Goal: Task Accomplishment & Management: Manage account settings

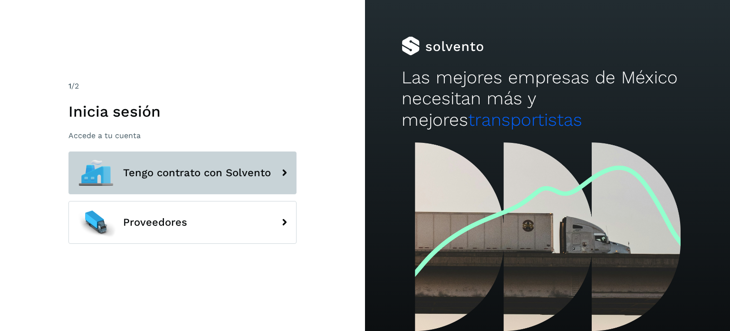
click at [201, 163] on button "Tengo contrato con Solvento" at bounding box center [182, 172] width 228 height 43
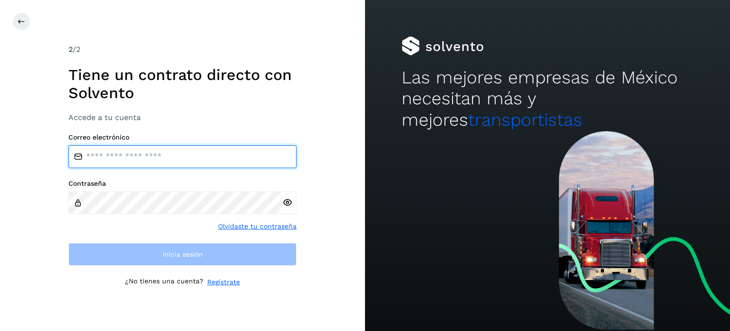
type input "**********"
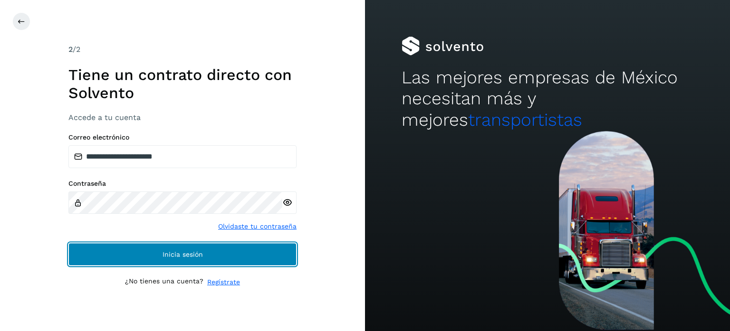
click at [181, 254] on span "Inicia sesión" at bounding box center [183, 254] width 40 height 7
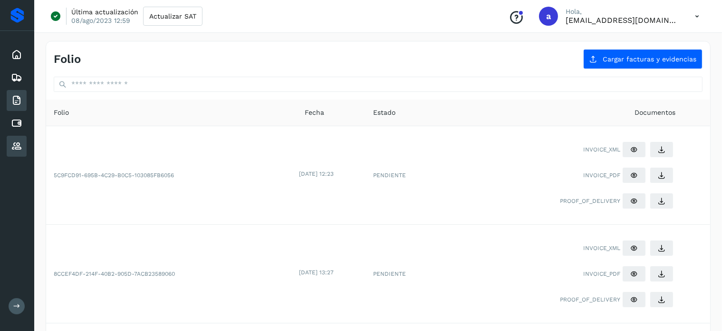
click at [12, 142] on icon at bounding box center [16, 145] width 11 height 11
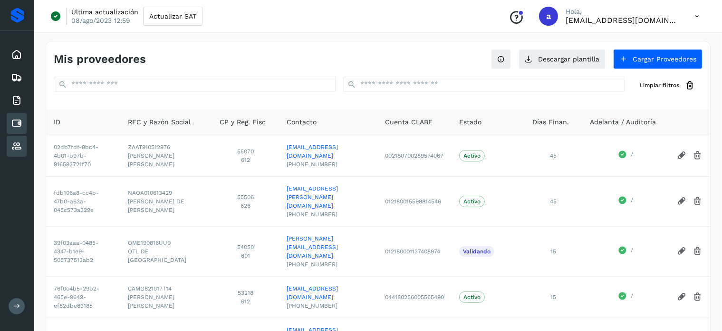
click at [15, 123] on icon at bounding box center [16, 122] width 11 height 11
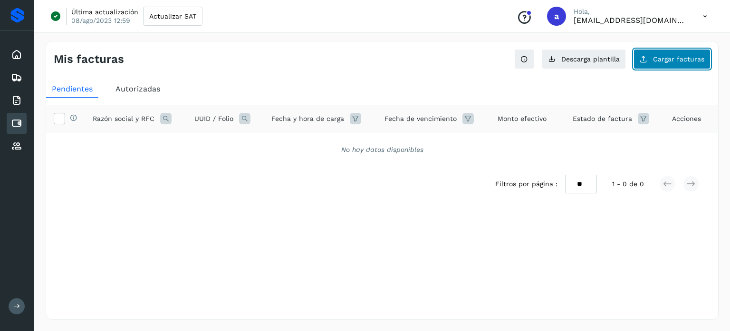
click at [670, 63] on button "Cargar facturas" at bounding box center [672, 59] width 77 height 20
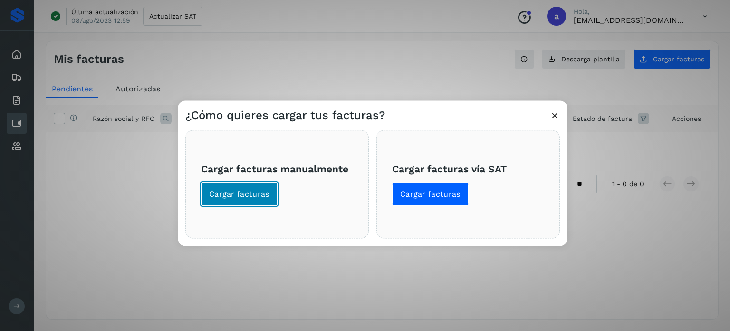
click at [232, 195] on span "Cargar facturas" at bounding box center [239, 193] width 60 height 10
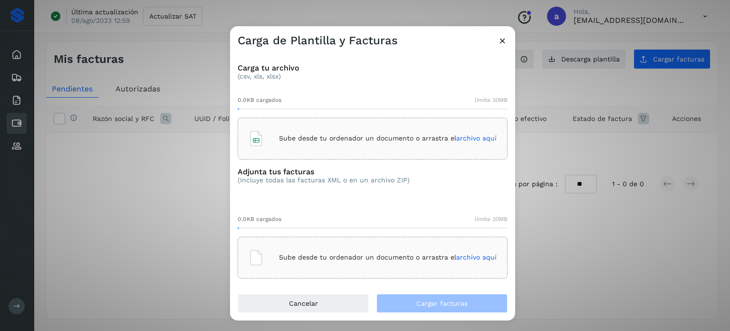
click at [397, 143] on div "Sube desde tu ordenador un documento o arrastra el archivo aquí" at bounding box center [373, 139] width 248 height 26
click at [361, 268] on div "Sube desde tu ordenador un documento o arrastra el archivo aquí" at bounding box center [373, 257] width 248 height 26
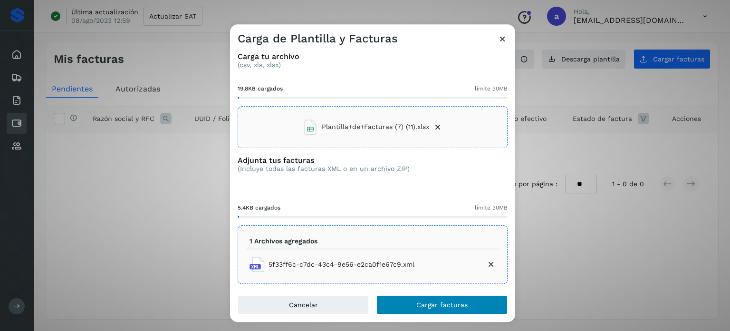
scroll to position [13, 0]
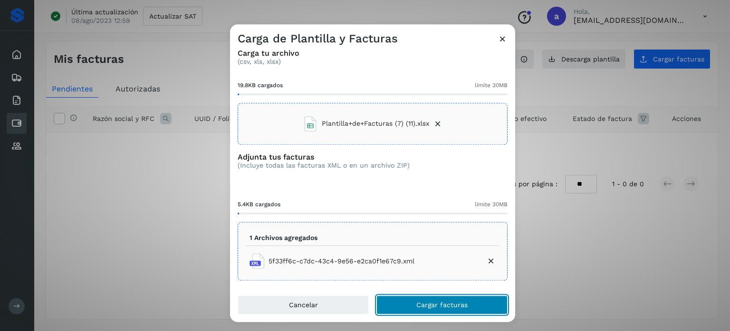
click at [420, 301] on span "Cargar facturas" at bounding box center [442, 304] width 51 height 7
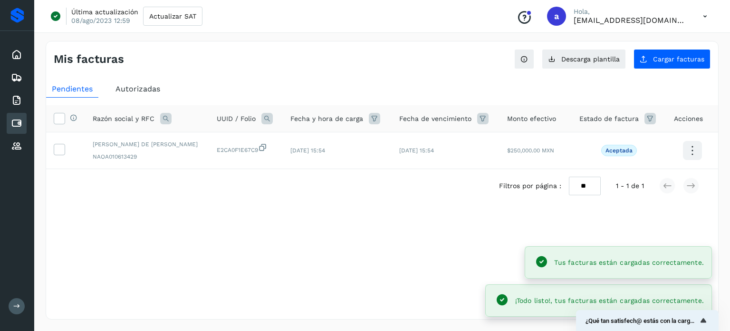
click at [310, 213] on div "Selecciona una fecha" at bounding box center [382, 211] width 672 height 16
click at [53, 145] on td at bounding box center [65, 150] width 39 height 37
click at [59, 150] on icon at bounding box center [59, 149] width 10 height 10
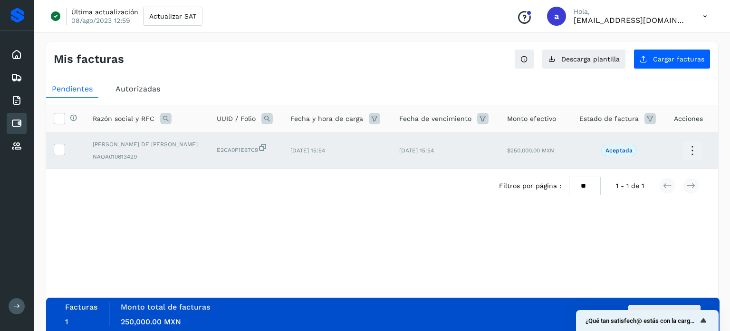
click at [694, 148] on icon at bounding box center [692, 150] width 22 height 22
click at [375, 281] on div at bounding box center [365, 165] width 730 height 331
click at [640, 308] on button "Autorizar facturas" at bounding box center [665, 313] width 72 height 19
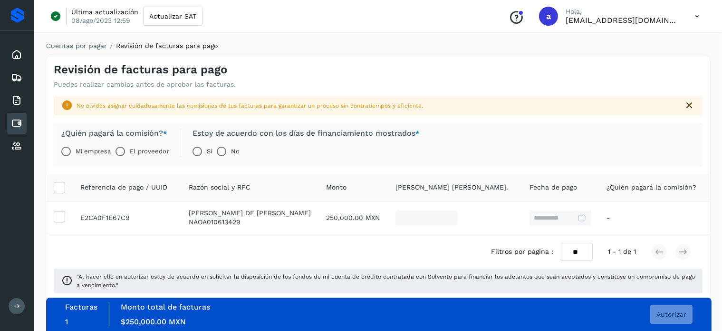
click at [81, 147] on label "Mi empresa" at bounding box center [93, 151] width 35 height 19
click at [673, 306] on button "Autorizar" at bounding box center [672, 313] width 42 height 19
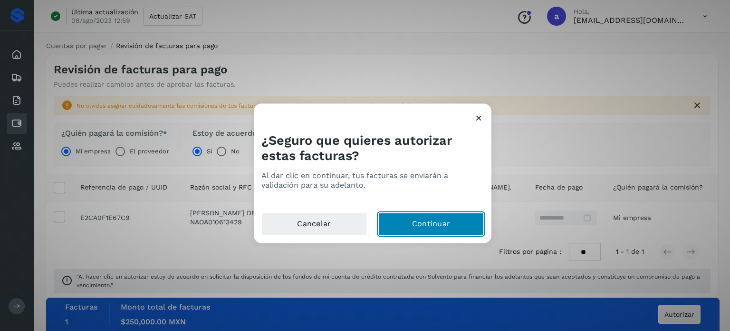
click at [445, 216] on button "Continuar" at bounding box center [432, 223] width 106 height 23
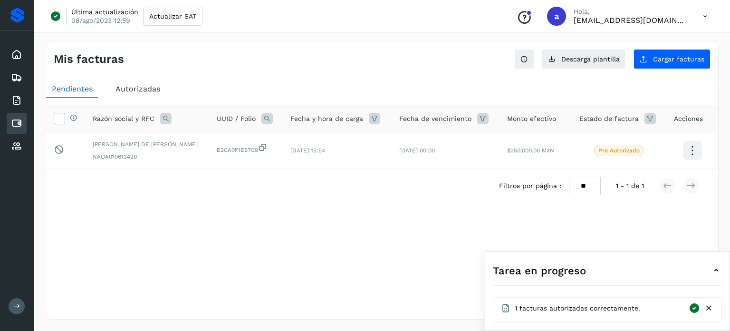
click at [409, 248] on div "Mis facturas Ver instrucciones para cargar Facturas Descarga plantilla Cargar f…" at bounding box center [382, 180] width 673 height 278
click at [169, 246] on div "Mis facturas Ver instrucciones para cargar Facturas Descarga plantilla Cargar f…" at bounding box center [382, 180] width 673 height 278
click at [708, 309] on icon at bounding box center [709, 308] width 10 height 10
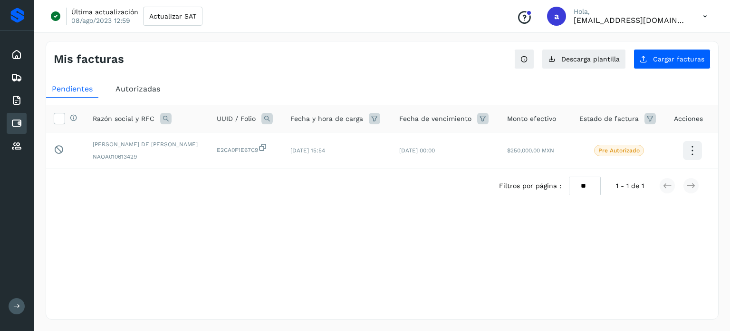
click at [488, 252] on div "Mis facturas Ver instrucciones para cargar Facturas Descarga plantilla Cargar f…" at bounding box center [382, 180] width 673 height 278
click at [306, 251] on div "Mis facturas Ver instrucciones para cargar Facturas Descarga plantilla Cargar f…" at bounding box center [382, 180] width 673 height 278
click at [11, 51] on icon at bounding box center [16, 54] width 11 height 11
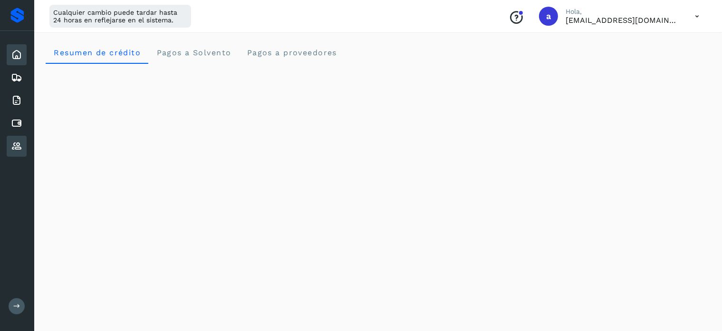
click at [13, 149] on icon at bounding box center [16, 145] width 11 height 11
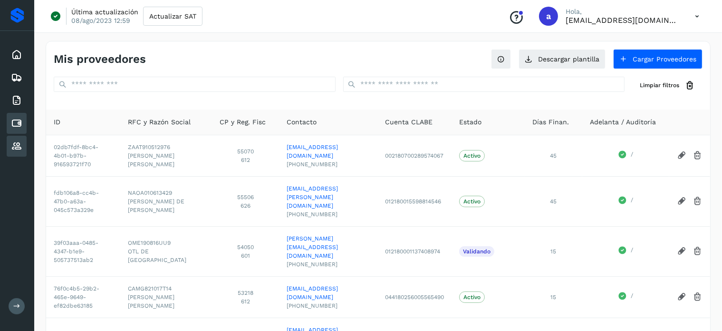
click at [25, 122] on div "Cuentas por pagar" at bounding box center [17, 123] width 20 height 21
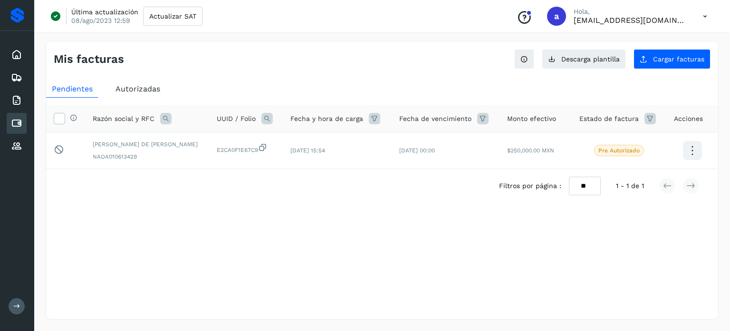
click at [273, 232] on div "Selecciona una fecha" at bounding box center [382, 226] width 672 height 16
